Goal: Information Seeking & Learning: Check status

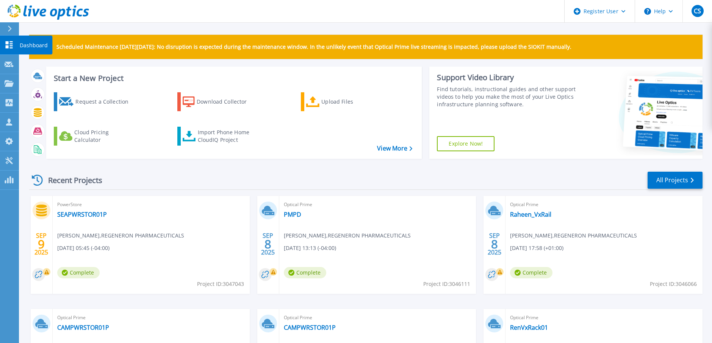
click at [26, 45] on p "Dashboard" at bounding box center [34, 46] width 28 height 20
click at [34, 44] on p "Dashboard" at bounding box center [34, 46] width 28 height 20
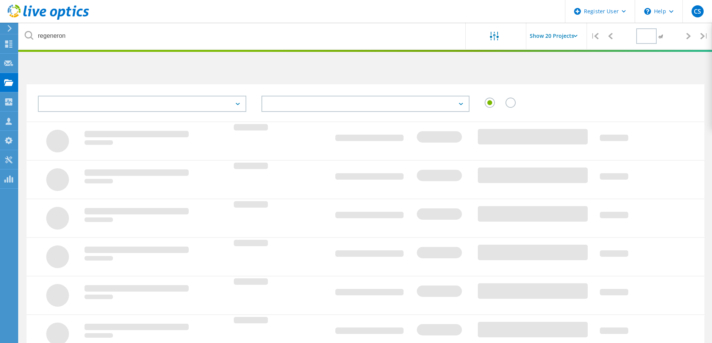
type input "1"
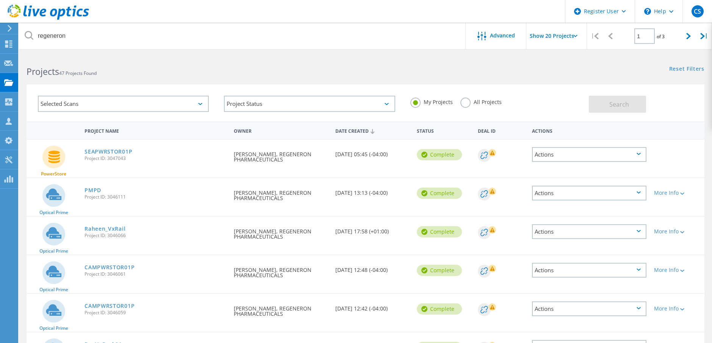
click at [461, 102] on label "All Projects" at bounding box center [480, 101] width 41 height 7
click at [0, 0] on input "All Projects" at bounding box center [0, 0] width 0 height 0
click at [604, 105] on button "Search" at bounding box center [616, 104] width 57 height 17
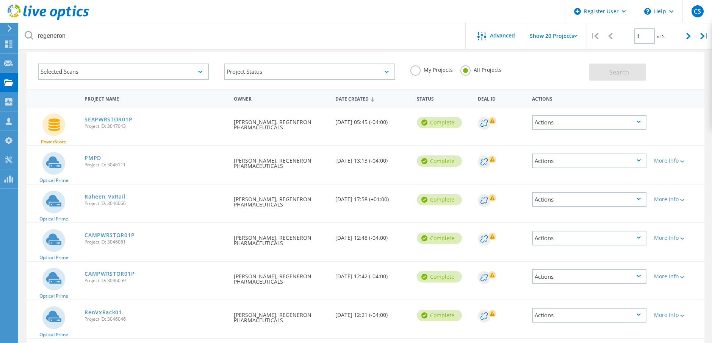
scroll to position [38, 0]
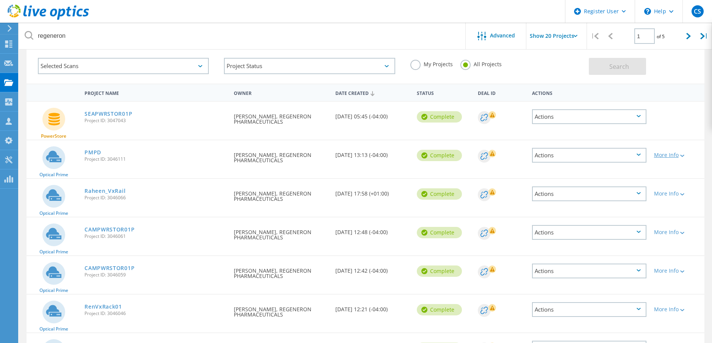
click at [671, 157] on div "More Info" at bounding box center [677, 155] width 47 height 5
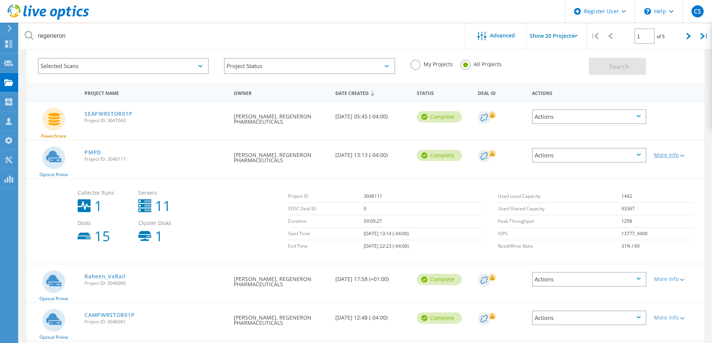
click at [671, 157] on div "More Info" at bounding box center [677, 155] width 47 height 5
